Goal: Task Accomplishment & Management: Manage account settings

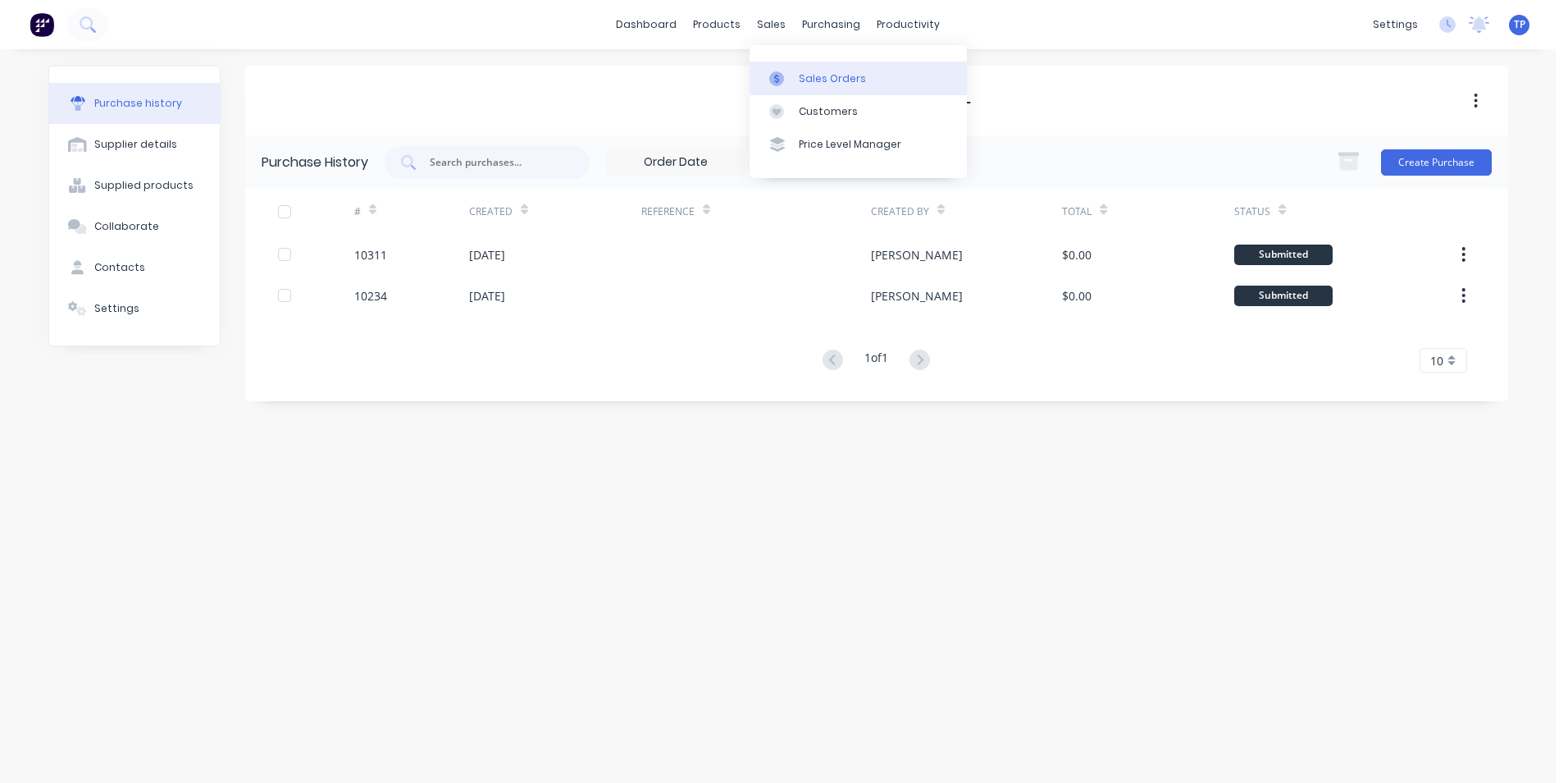
click at [829, 76] on div "Sales Orders" at bounding box center [832, 79] width 67 height 14
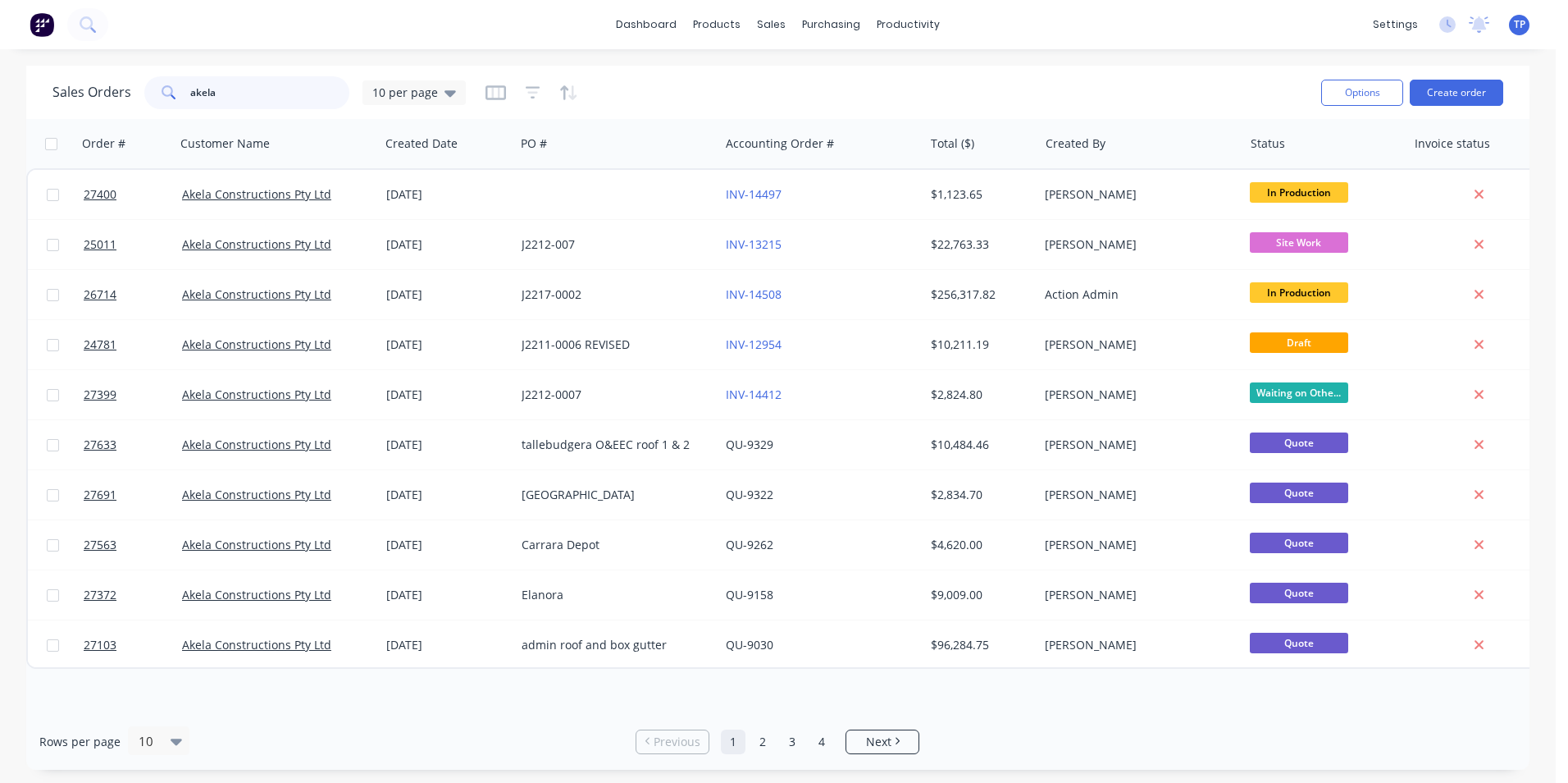
click at [271, 90] on input "akela" at bounding box center [269, 92] width 160 height 33
type input "a"
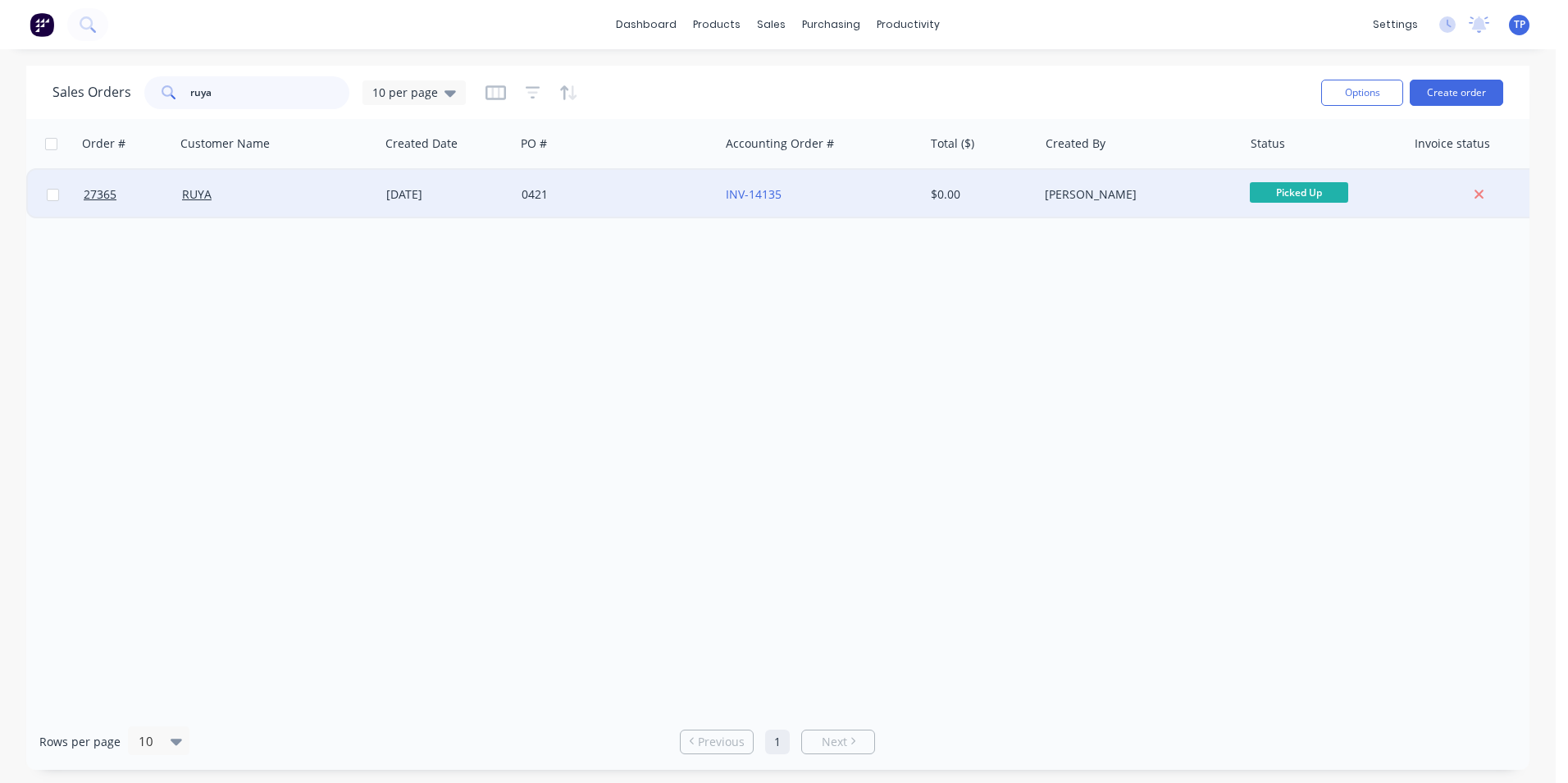
type input "ruya"
click at [853, 198] on div "INV-14135" at bounding box center [816, 194] width 182 height 16
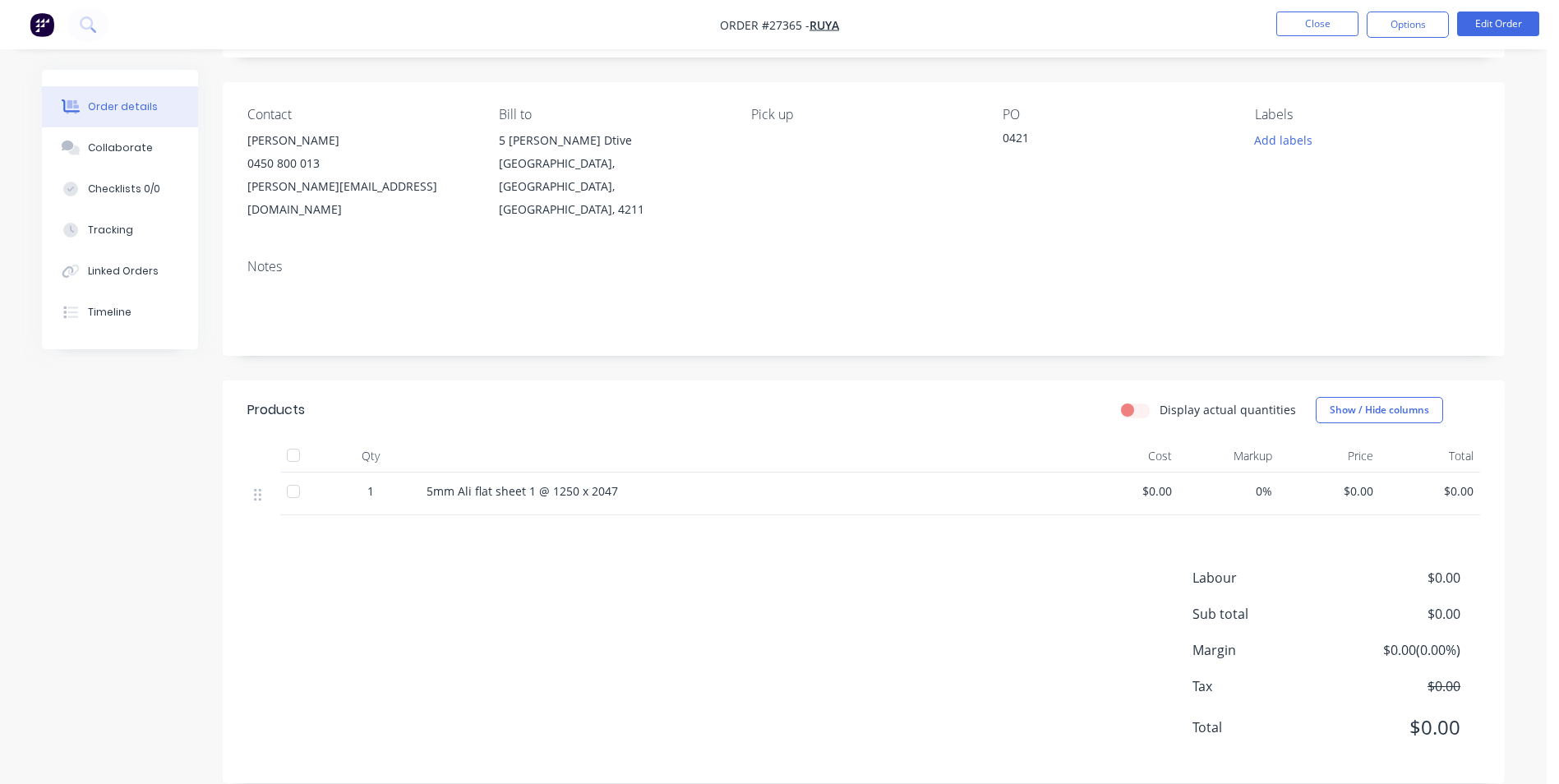
scroll to position [100, 0]
click at [1371, 482] on span "$0.00" at bounding box center [1329, 490] width 88 height 17
click at [1499, 22] on button "Edit Order" at bounding box center [1498, 24] width 82 height 24
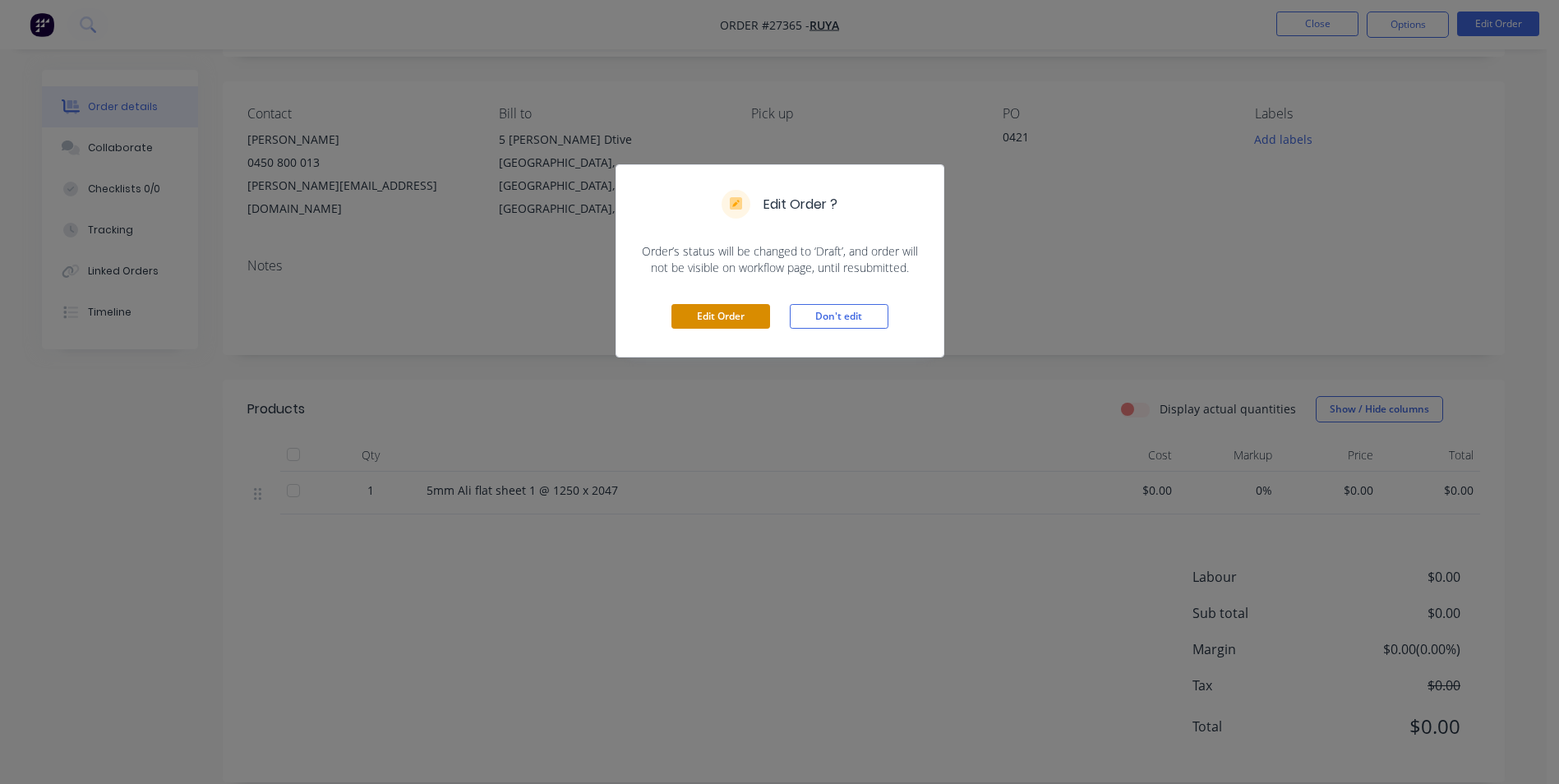
click at [731, 312] on button "Edit Order" at bounding box center [720, 316] width 99 height 24
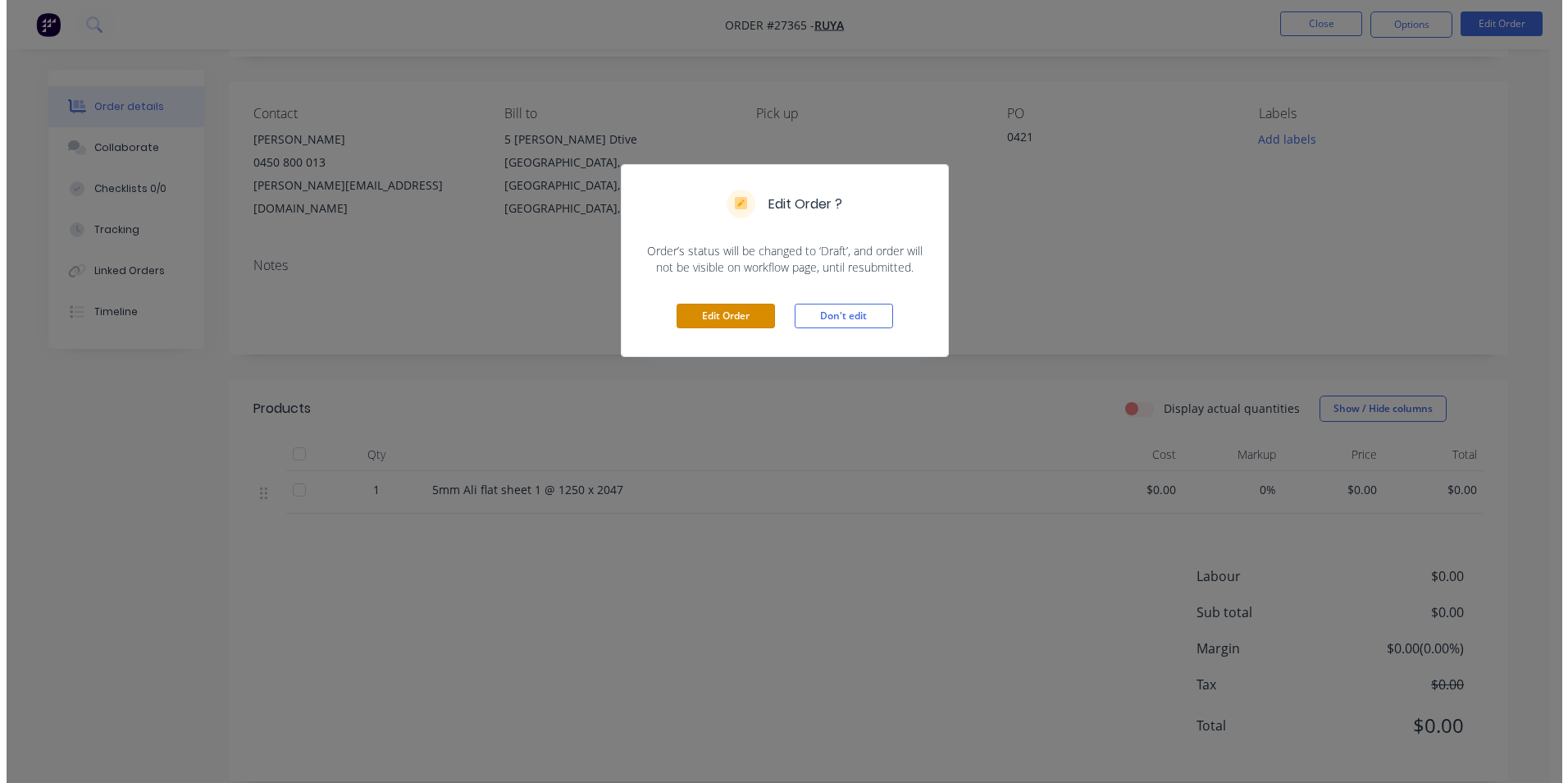
scroll to position [0, 0]
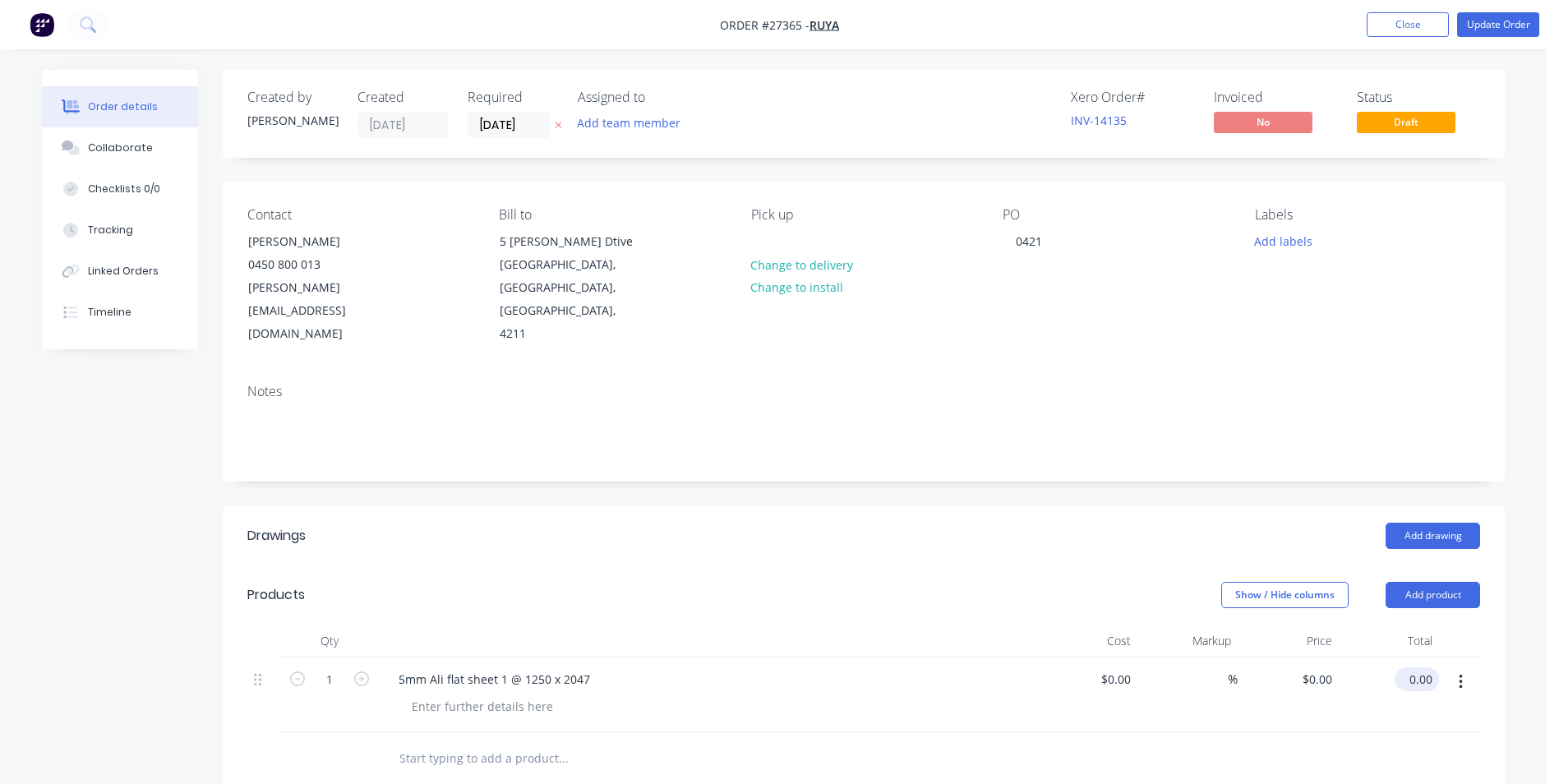
click at [1432, 667] on input "0.00" at bounding box center [1420, 679] width 38 height 24
type input "639"
type input "$639.00"
click at [1209, 743] on div at bounding box center [863, 758] width 1233 height 53
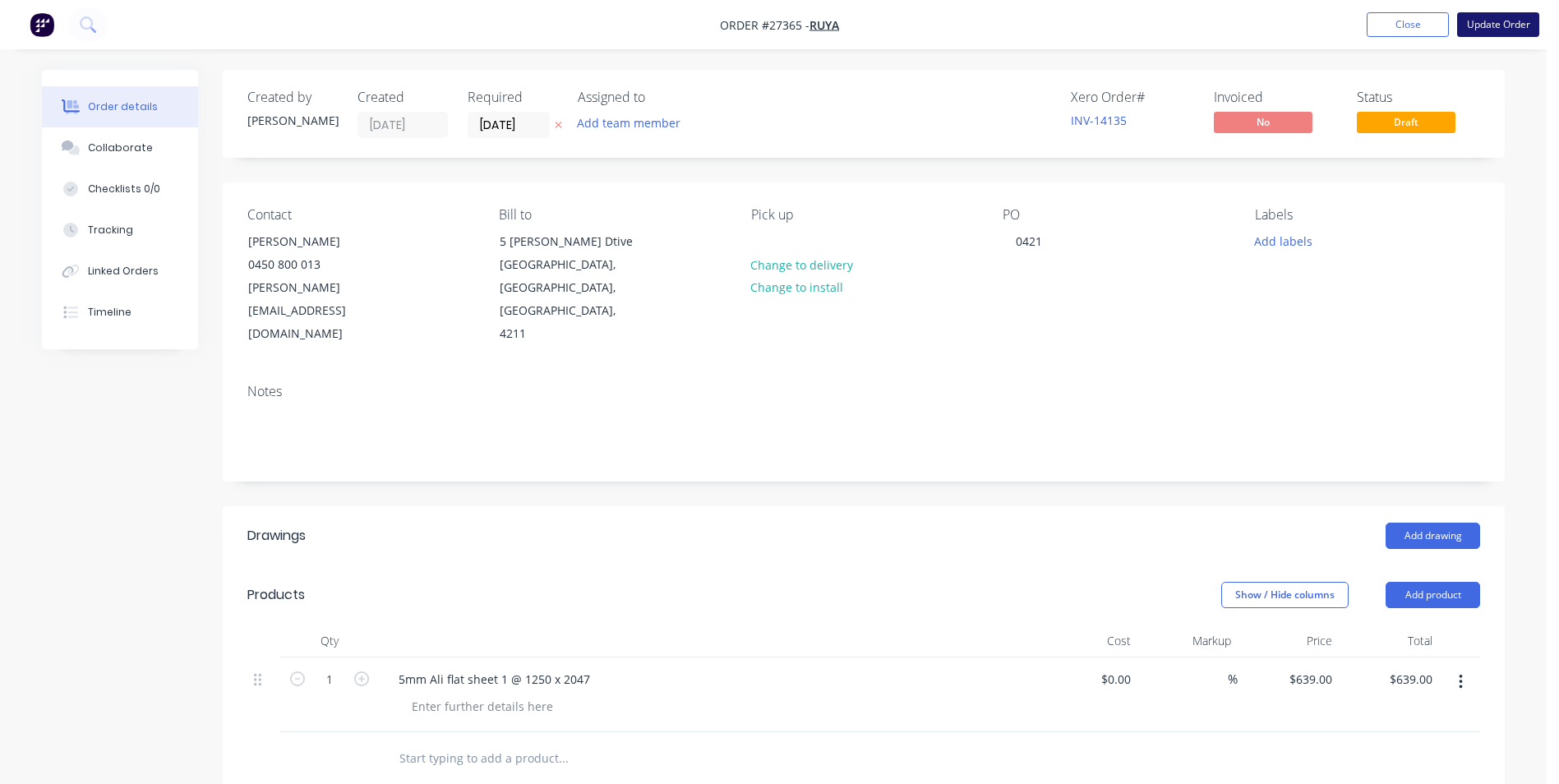
click at [1487, 19] on button "Update Order" at bounding box center [1498, 24] width 82 height 24
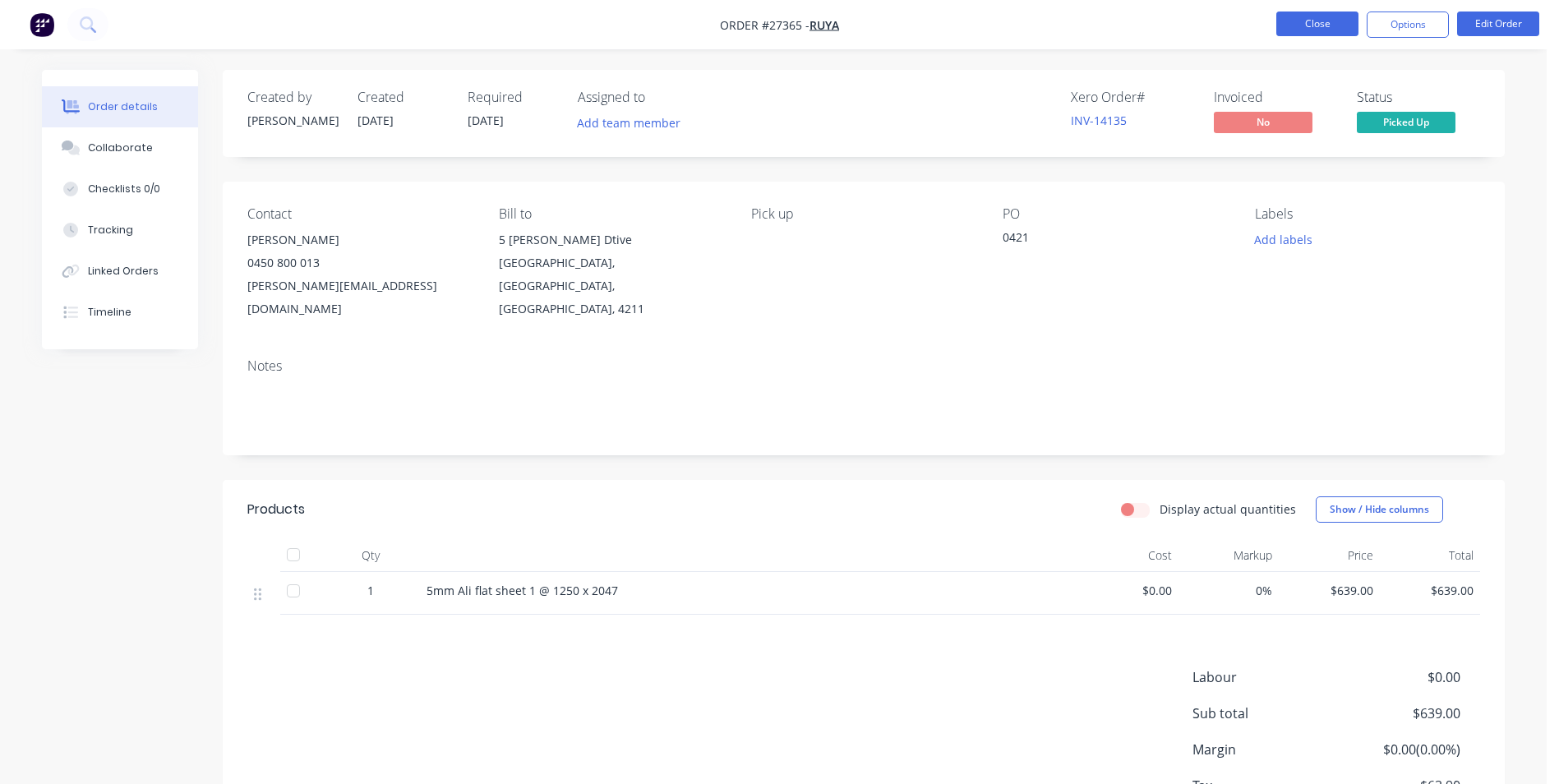
click at [1286, 24] on button "Close" at bounding box center [1317, 24] width 82 height 24
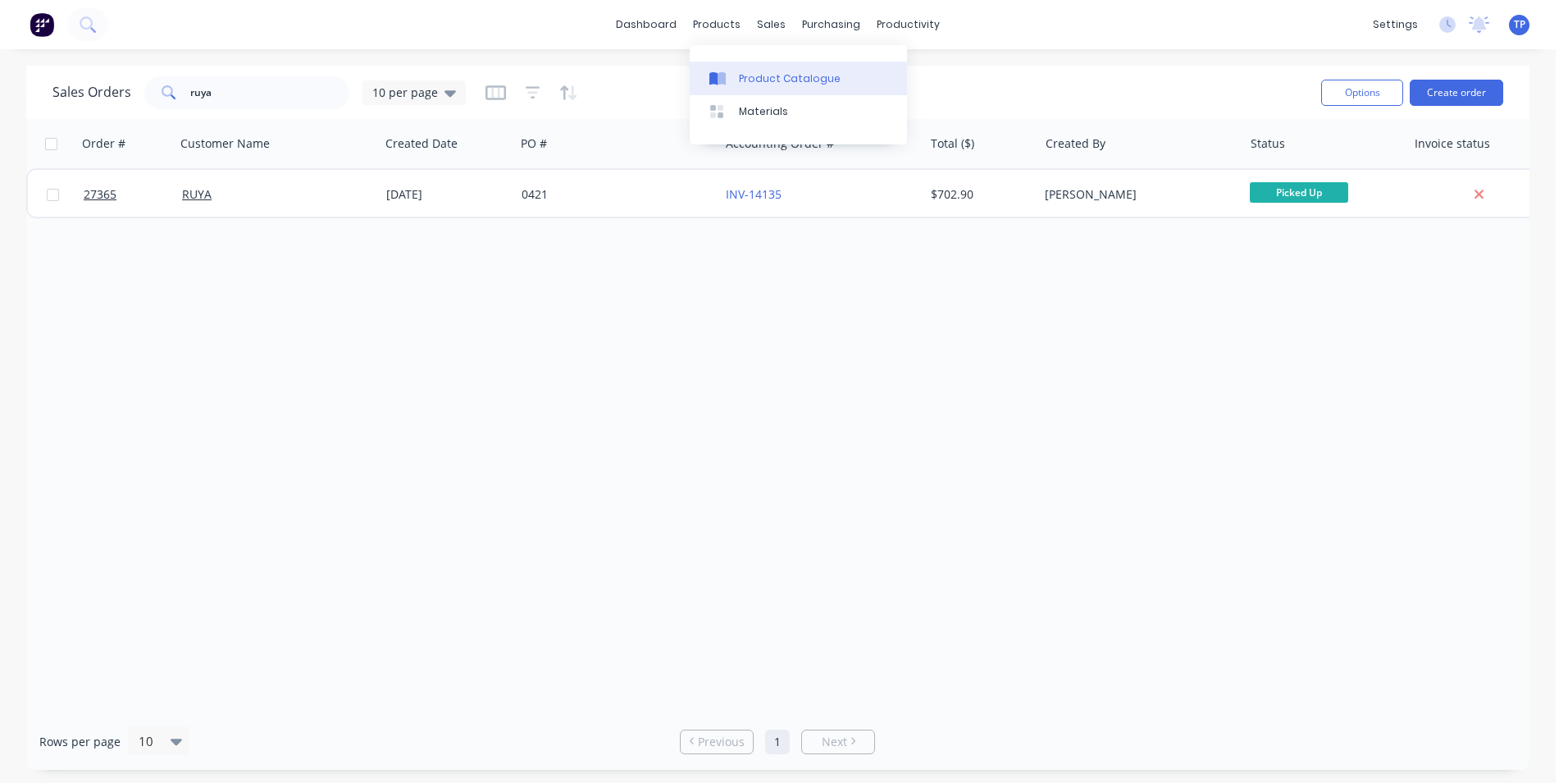
click at [775, 76] on div "Product Catalogue" at bounding box center [789, 79] width 102 height 14
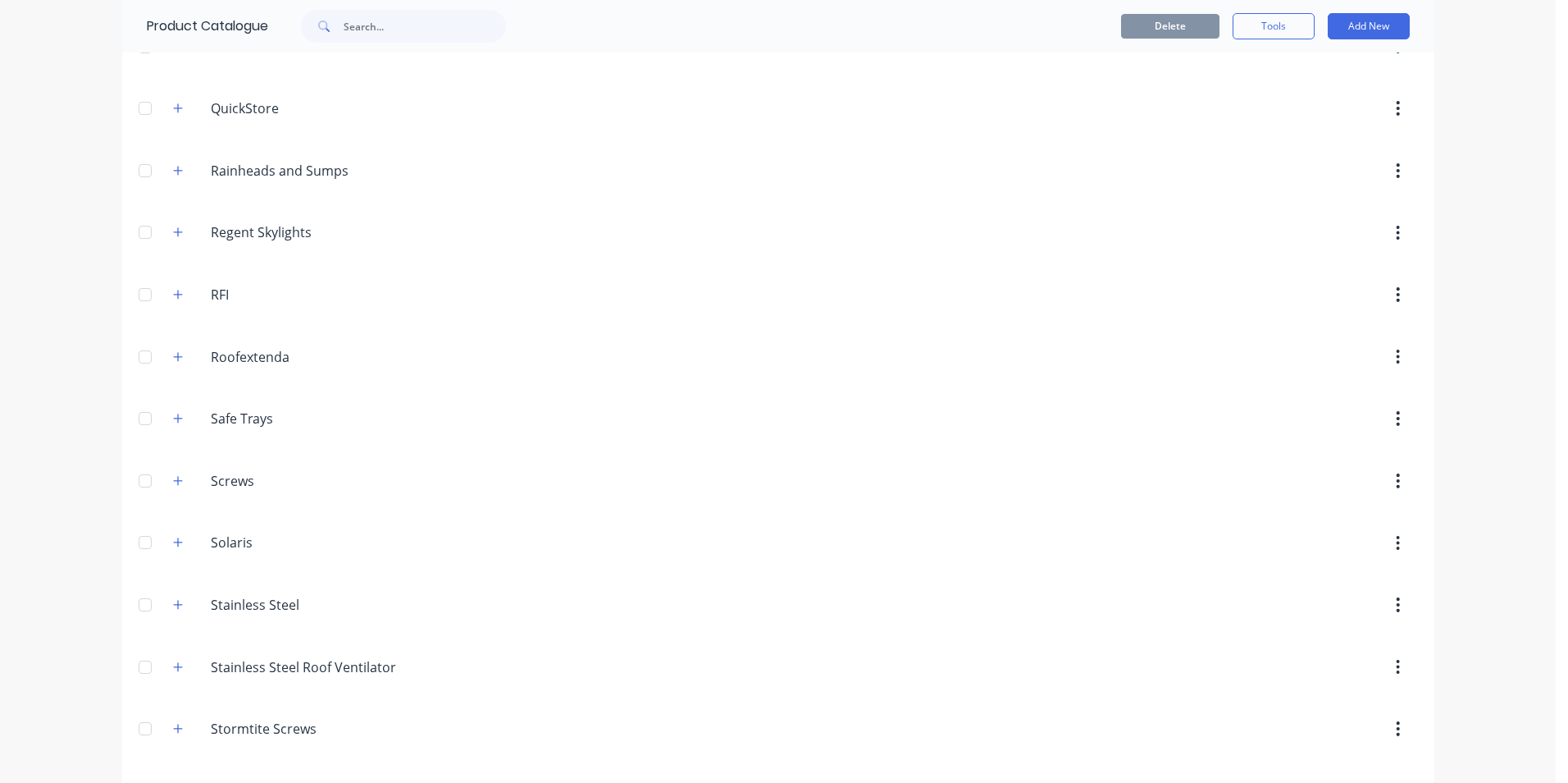
scroll to position [2379, 0]
click at [221, 175] on input "Rainheads and Sumps" at bounding box center [307, 172] width 194 height 20
click at [173, 172] on icon "button" at bounding box center [177, 171] width 9 height 9
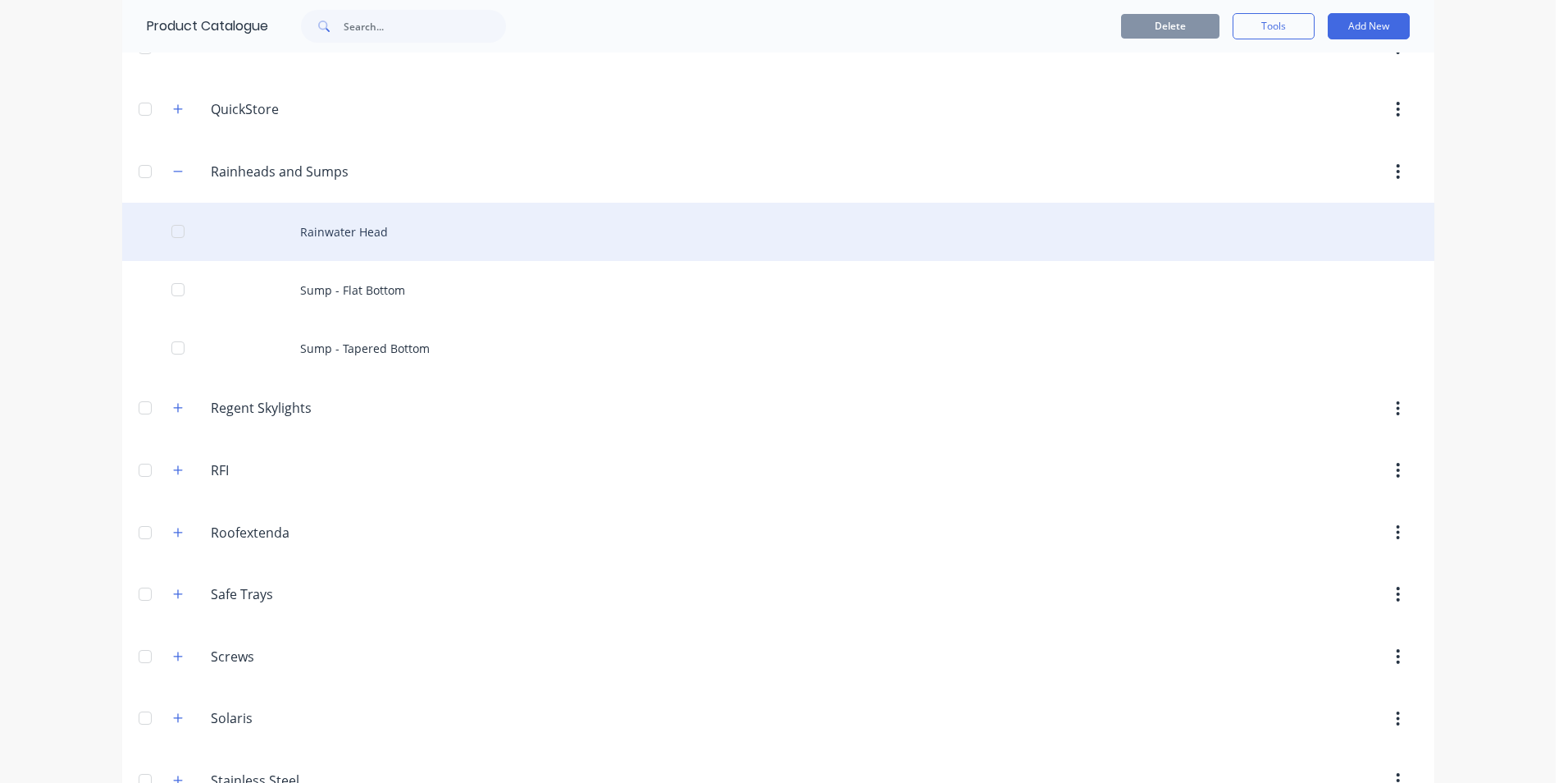
click at [346, 235] on div "Rainwater Head" at bounding box center [778, 231] width 1312 height 58
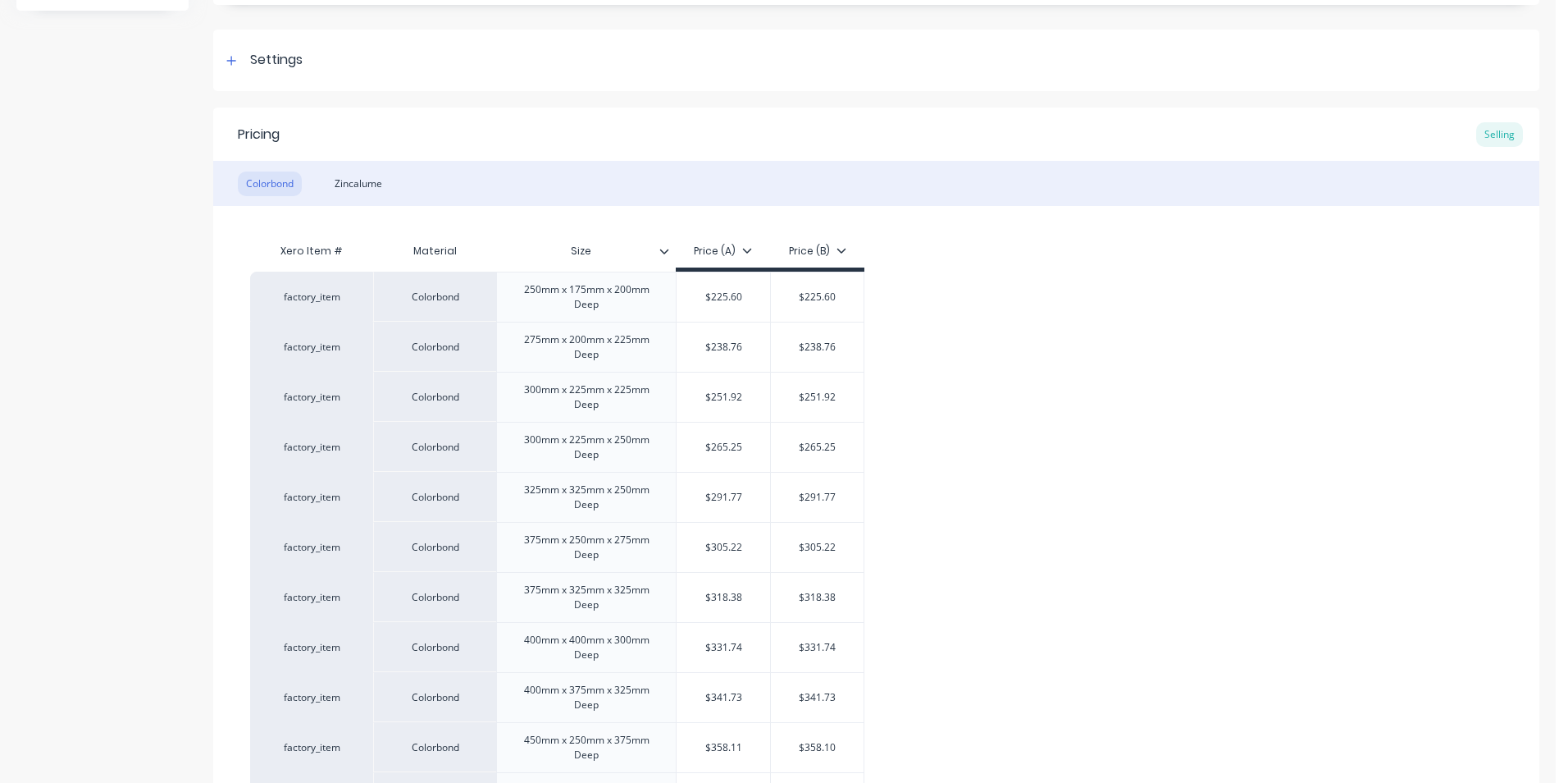
scroll to position [410, 0]
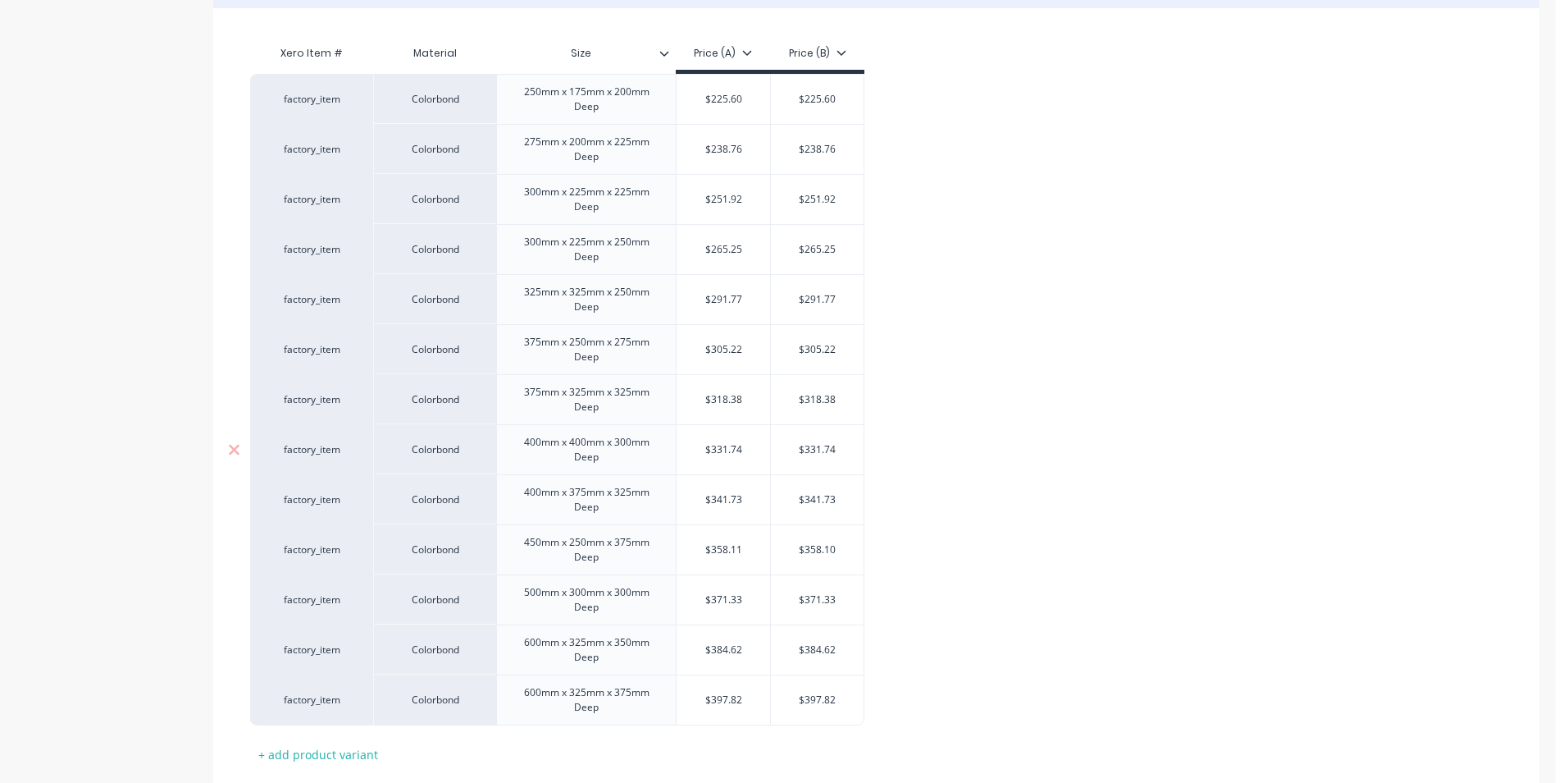
type textarea "x"
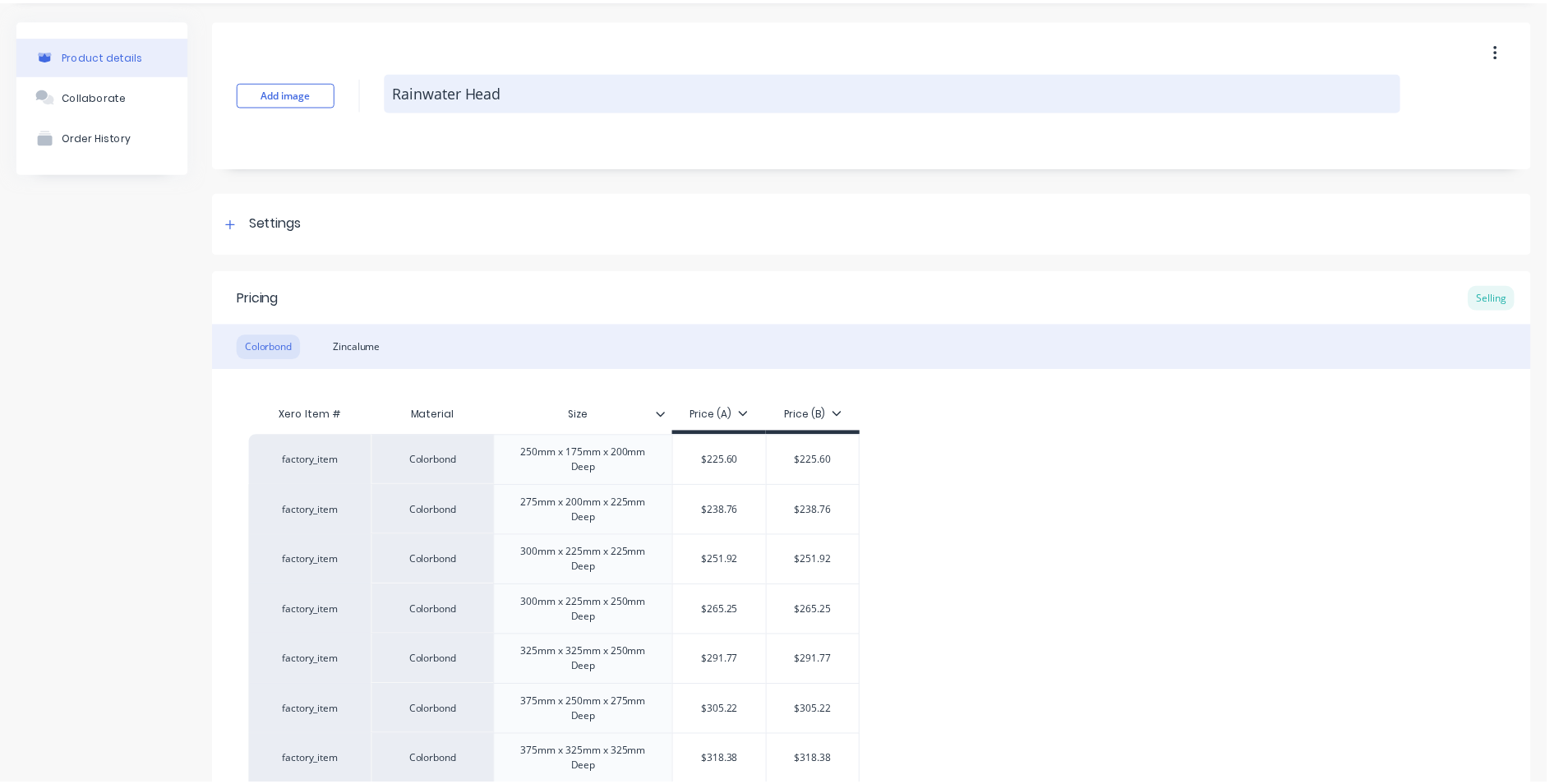
scroll to position [0, 0]
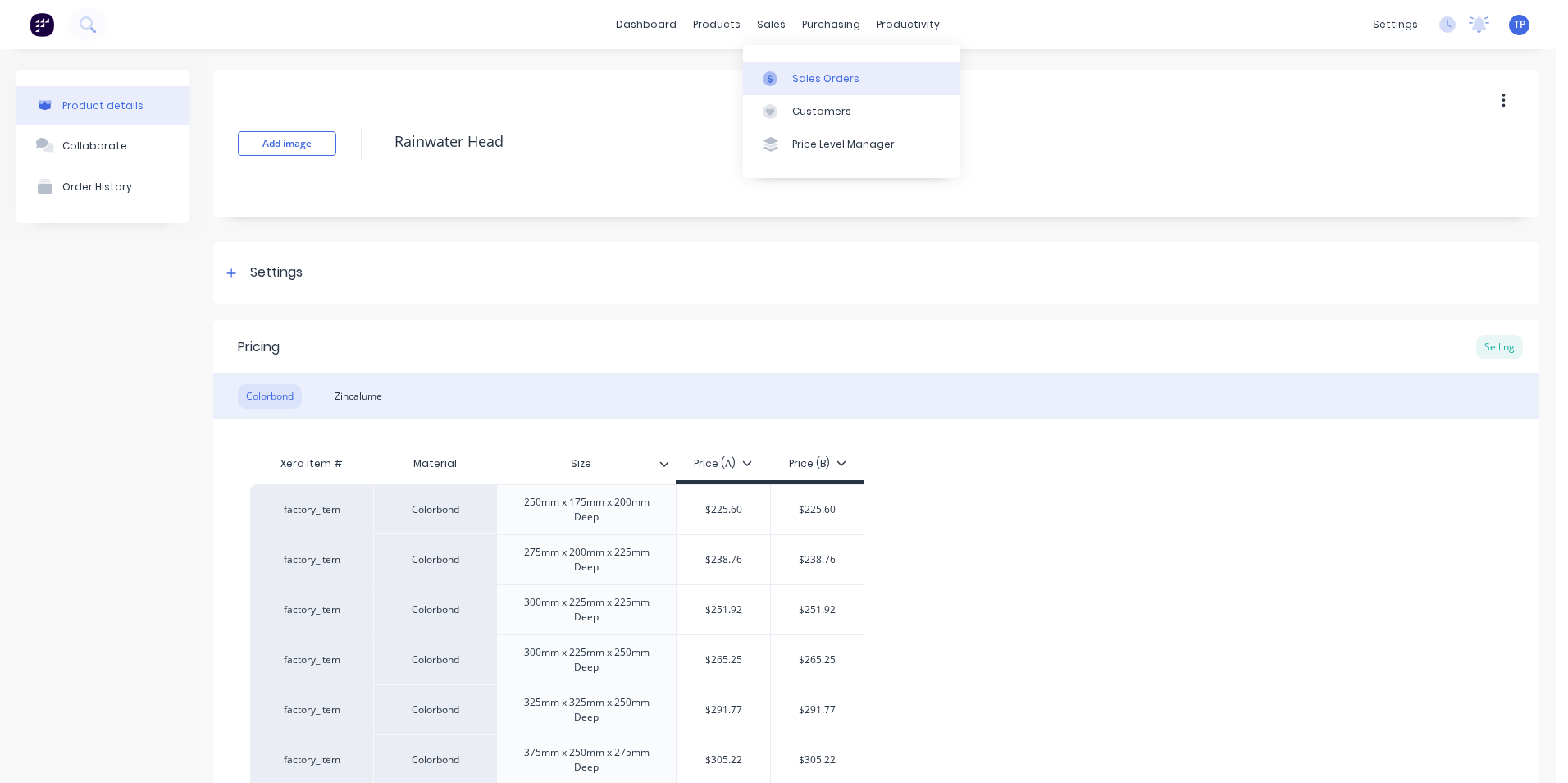
click at [803, 82] on div "Sales Orders" at bounding box center [825, 79] width 67 height 14
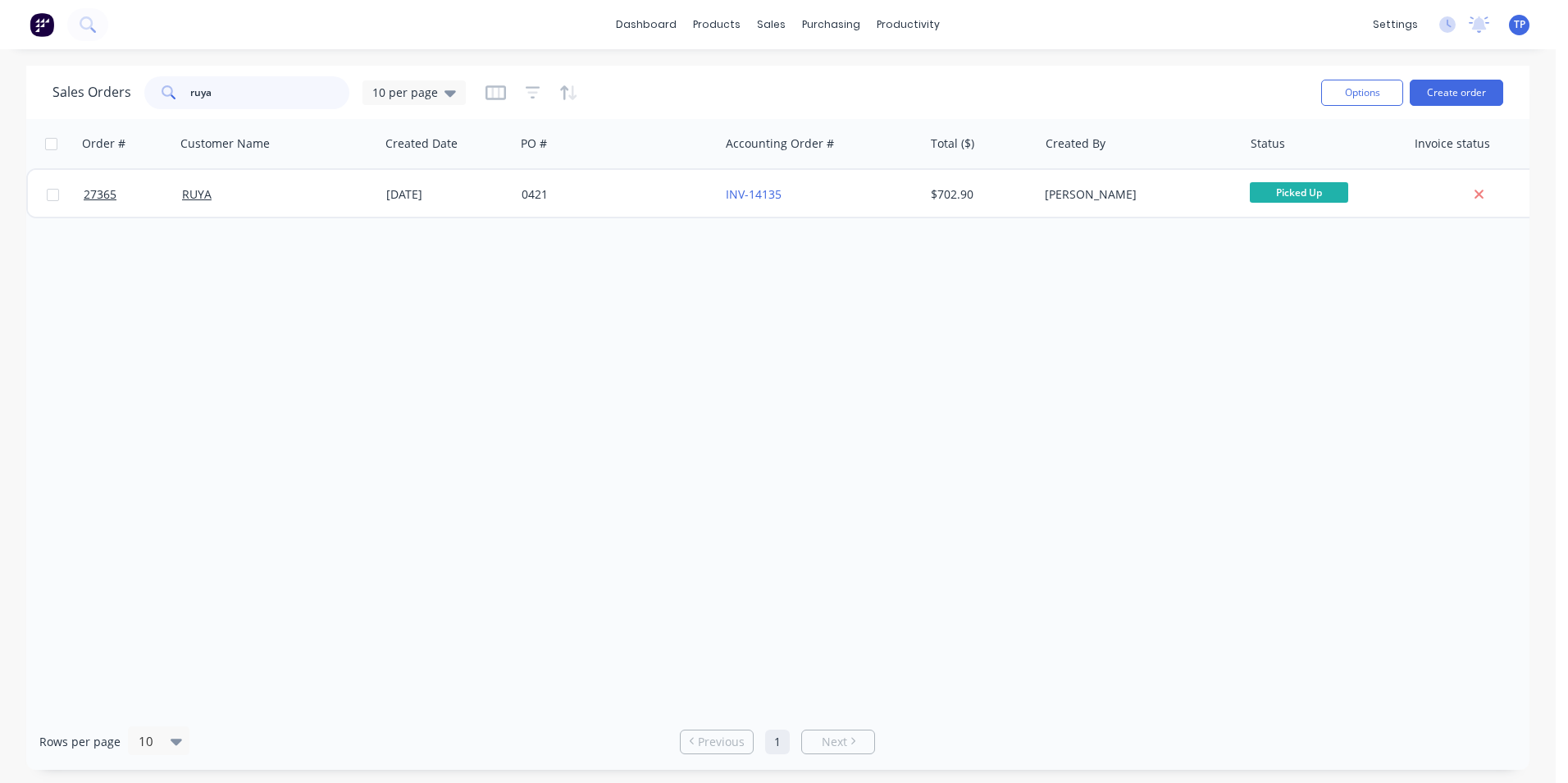
click at [241, 90] on input "ruya" at bounding box center [269, 92] width 160 height 33
type input "r"
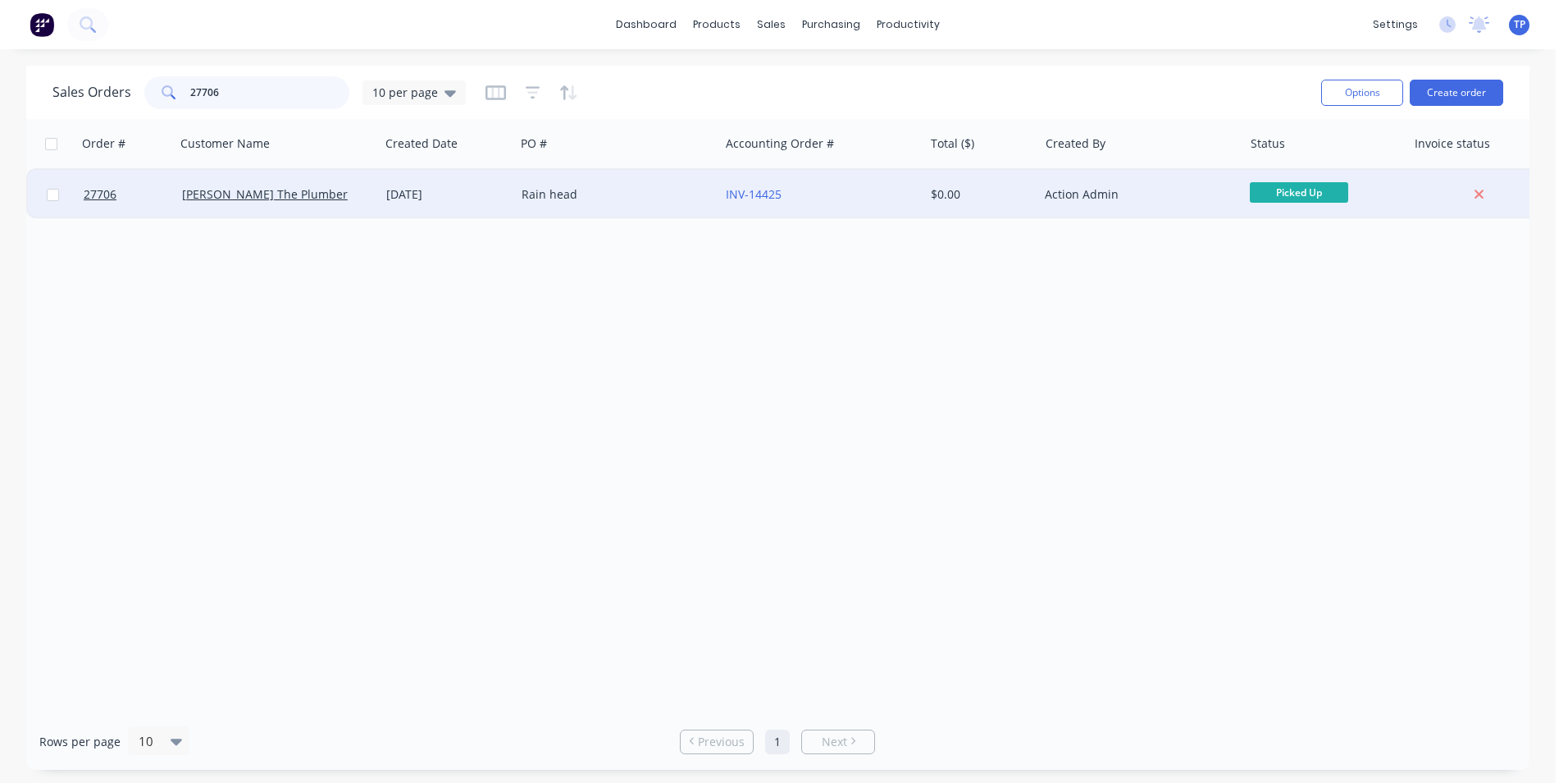
type input "27706"
click at [342, 195] on div "[PERSON_NAME] The Plumber" at bounding box center [272, 194] width 182 height 16
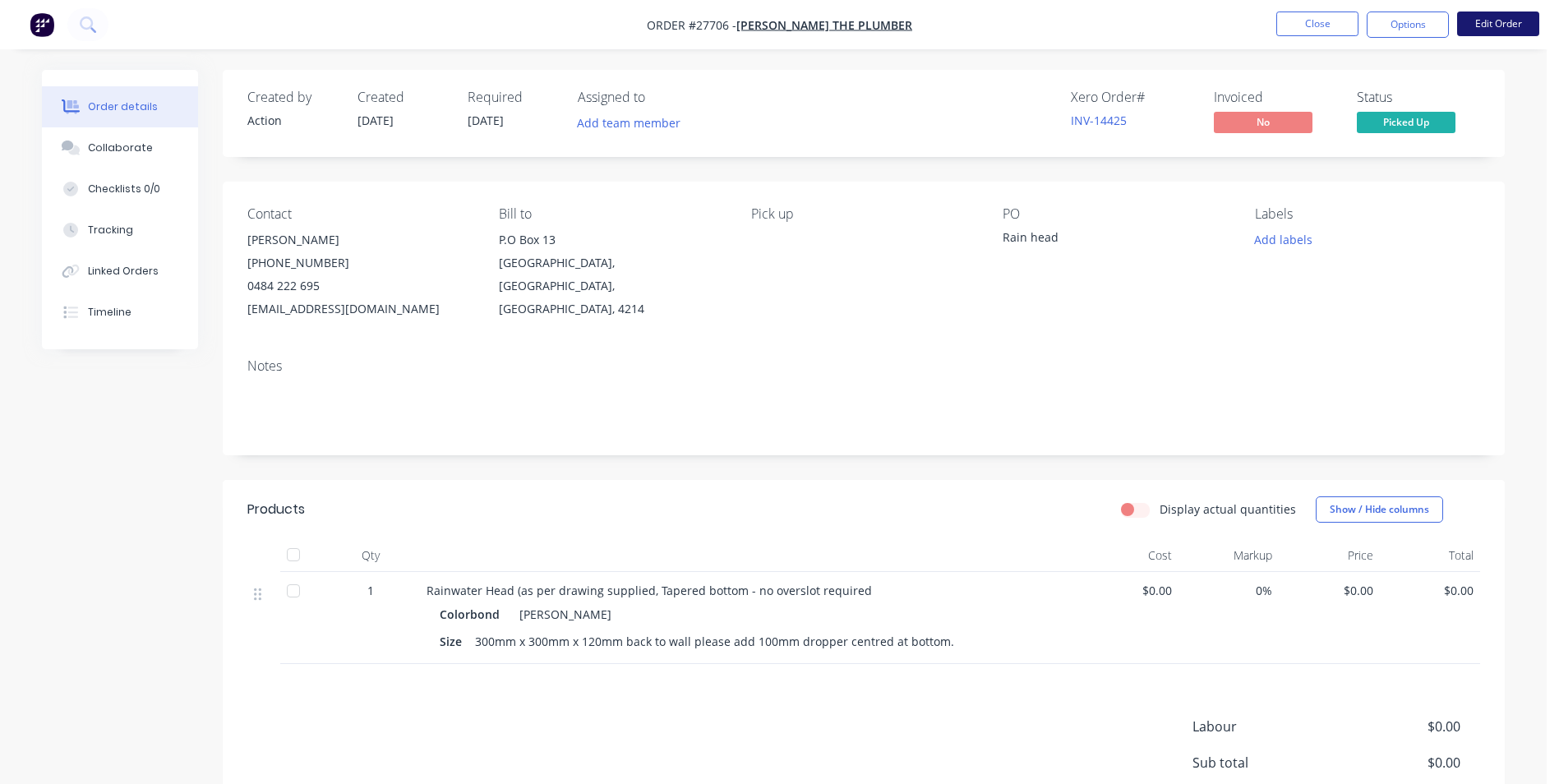
click at [1529, 23] on button "Edit Order" at bounding box center [1498, 24] width 82 height 24
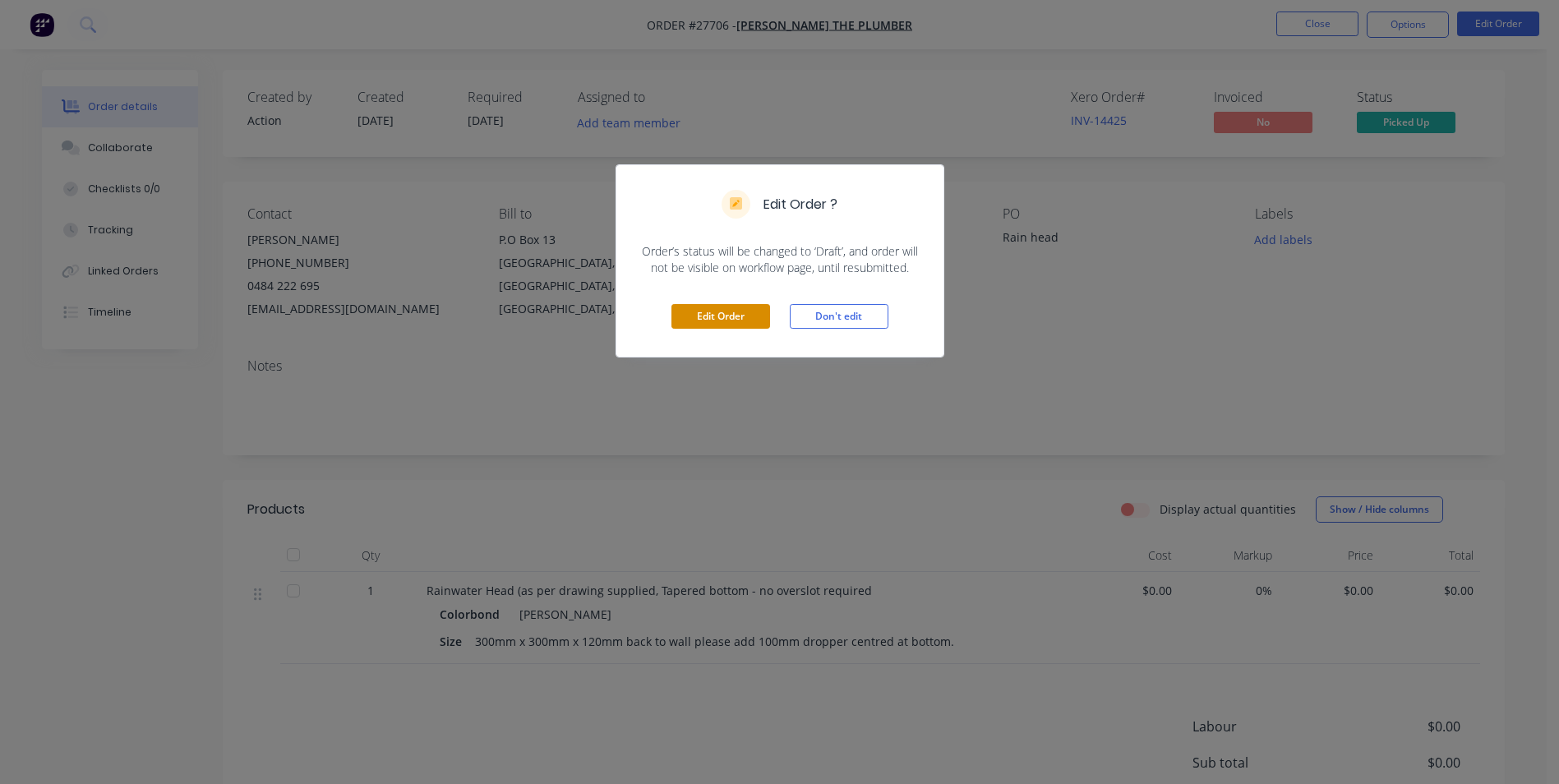
click at [683, 312] on button "Edit Order" at bounding box center [720, 316] width 99 height 24
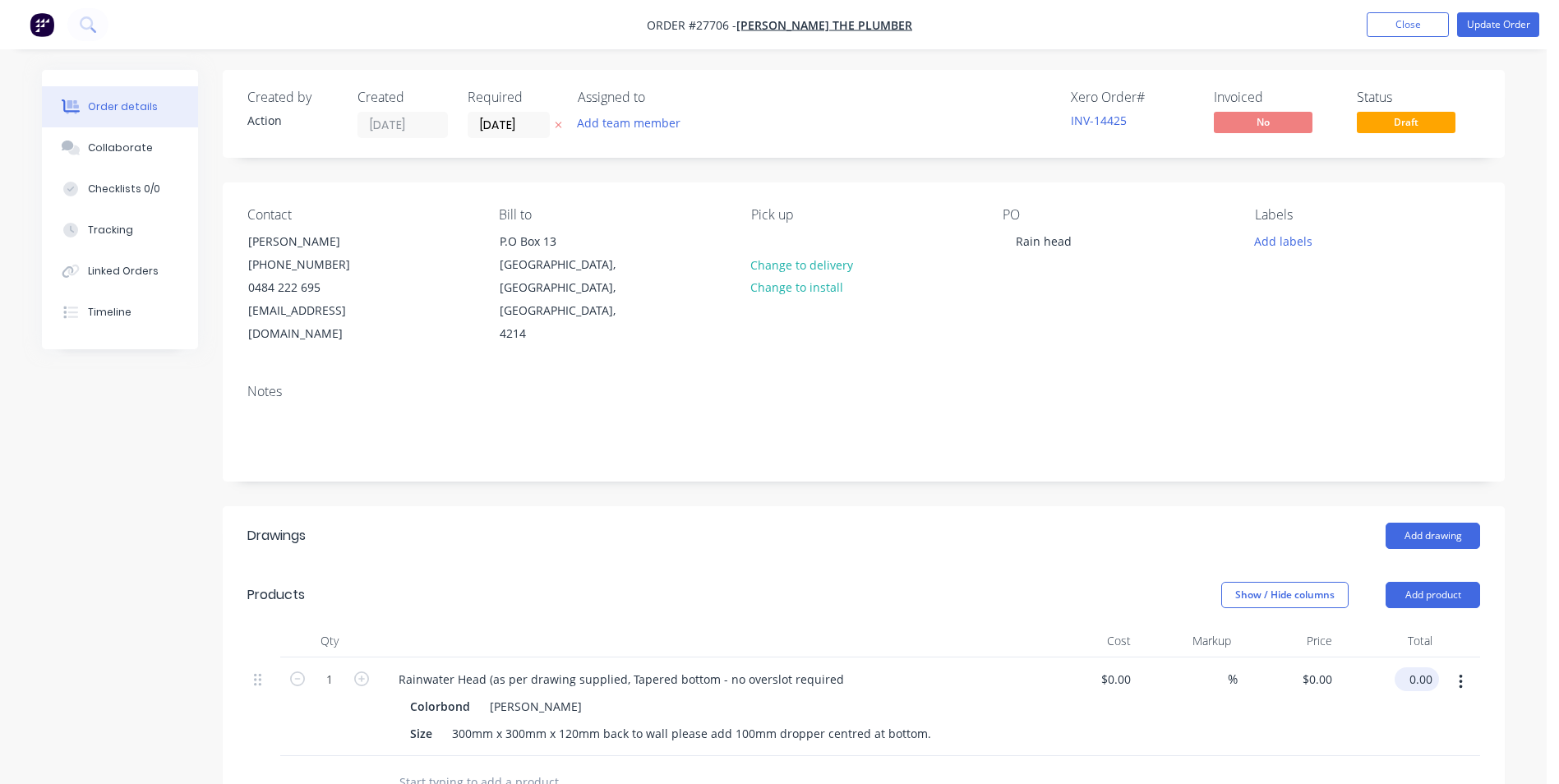
click at [1424, 667] on input "0.00" at bounding box center [1420, 679] width 38 height 24
type input "320"
type input "$320.00"
click at [1349, 717] on div "$320.00 320" at bounding box center [1390, 706] width 101 height 99
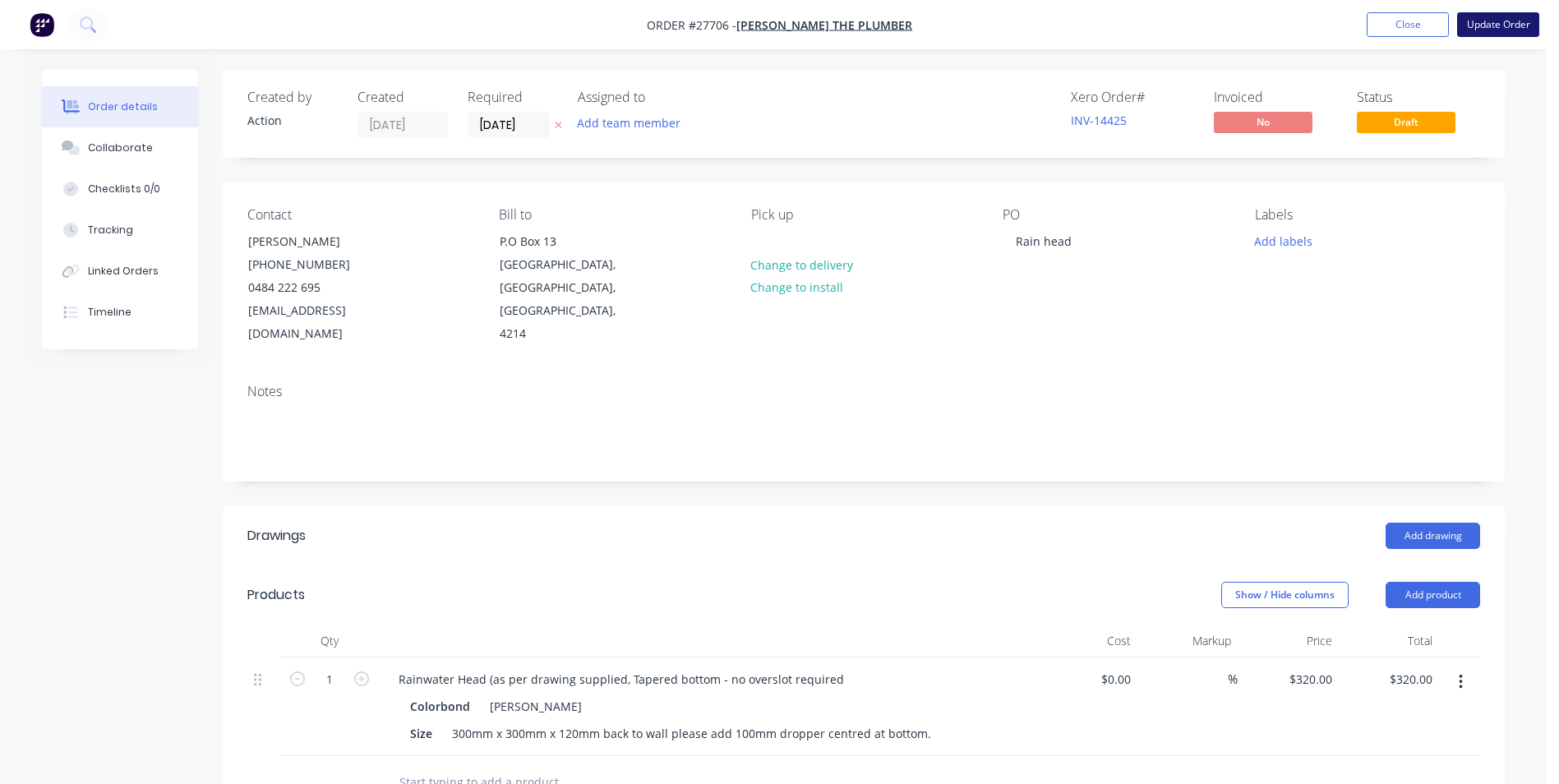
click at [1482, 19] on button "Update Order" at bounding box center [1498, 24] width 82 height 24
